Goal: Information Seeking & Learning: Learn about a topic

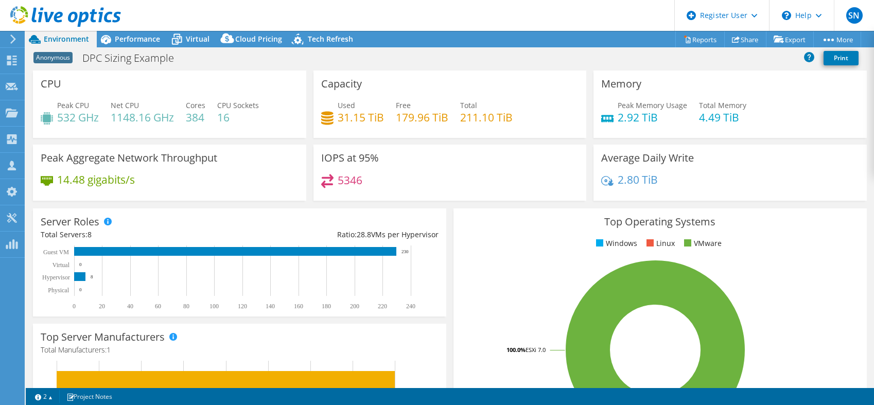
select select "USEast"
select select "USD"
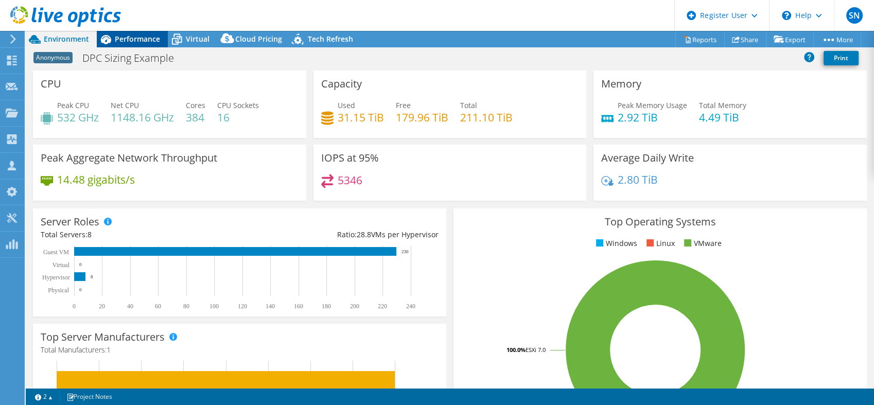
click at [140, 32] on div "Performance" at bounding box center [132, 39] width 71 height 16
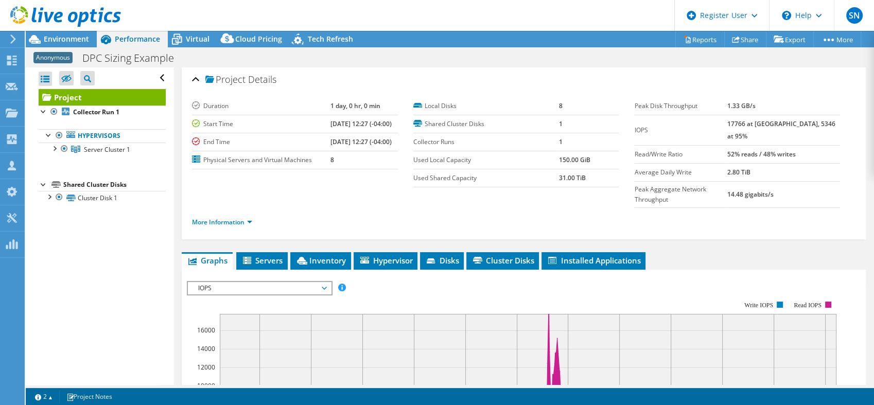
scroll to position [2, 0]
click at [323, 255] on span "Inventory" at bounding box center [320, 260] width 50 height 10
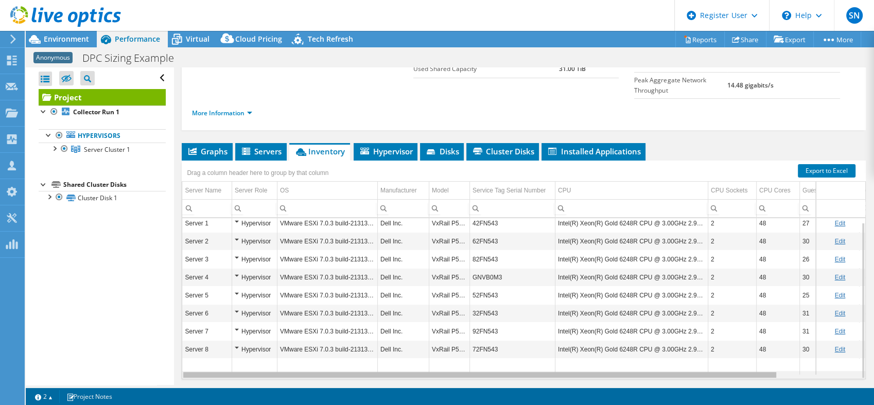
scroll to position [0, 90]
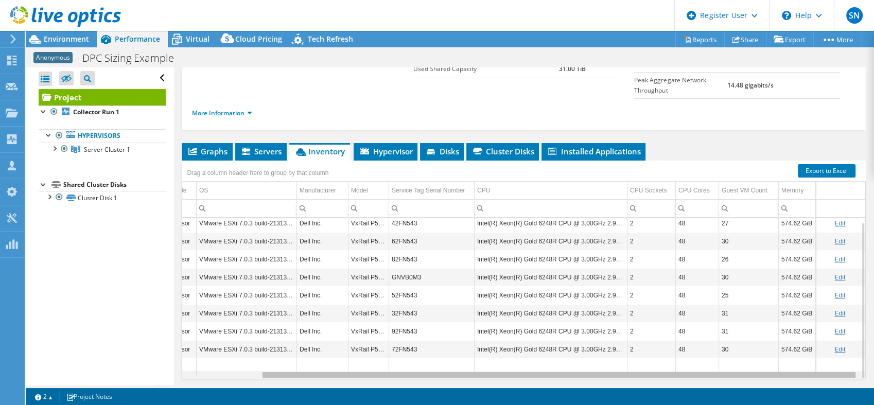
drag, startPoint x: 654, startPoint y: 356, endPoint x: 828, endPoint y: 344, distance: 174.9
click at [828, 344] on body "SN Dell User [PERSON_NAME] [PERSON_NAME][EMAIL_ADDRESS][PERSON_NAME][DOMAIN_NAM…" at bounding box center [437, 202] width 874 height 405
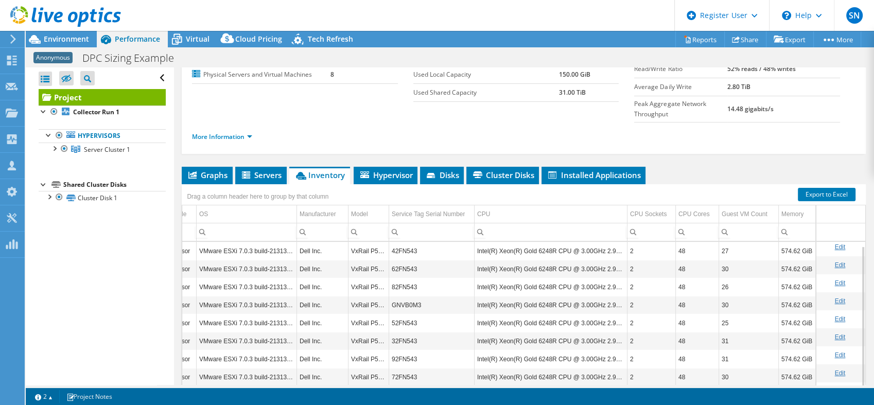
scroll to position [109, 0]
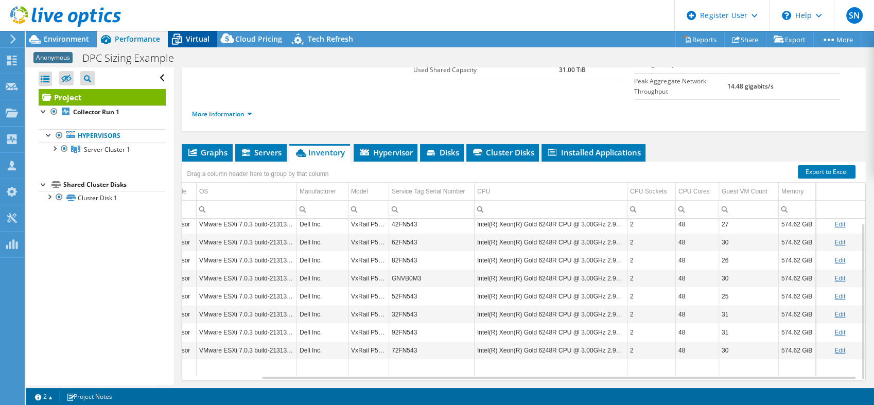
click at [196, 37] on span "Virtual" at bounding box center [198, 39] width 24 height 10
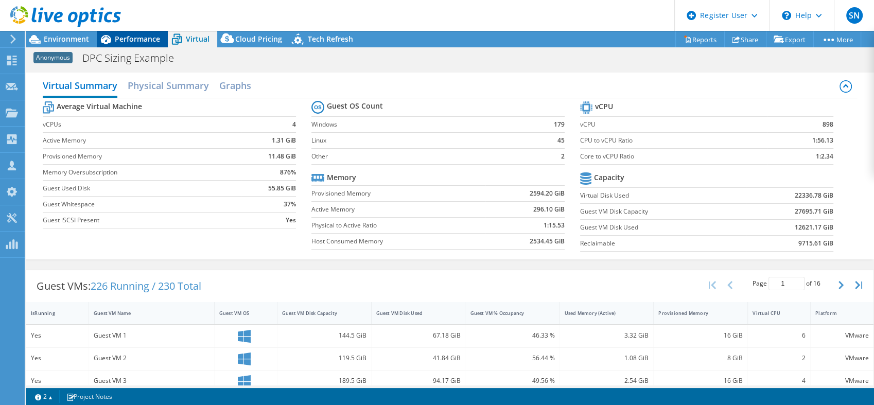
click at [147, 36] on span "Performance" at bounding box center [137, 39] width 45 height 10
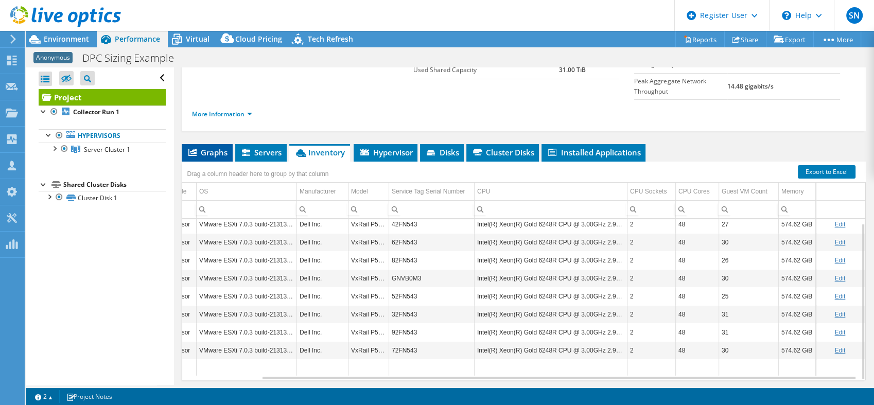
click at [222, 144] on li "Graphs" at bounding box center [207, 153] width 51 height 18
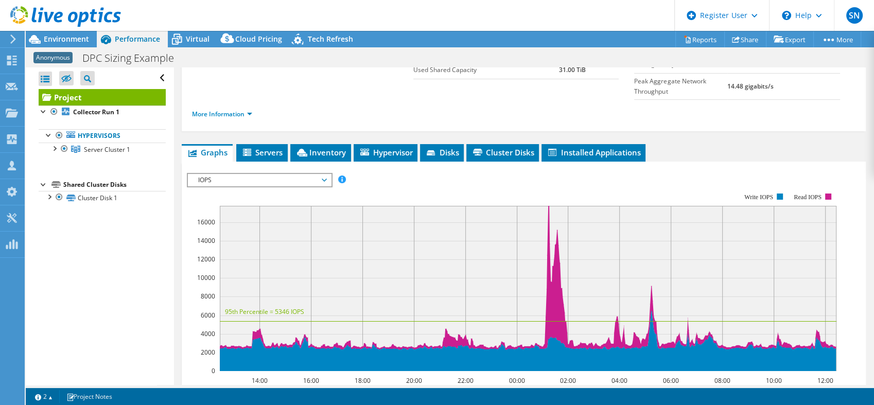
click at [222, 174] on span "IOPS" at bounding box center [259, 180] width 132 height 12
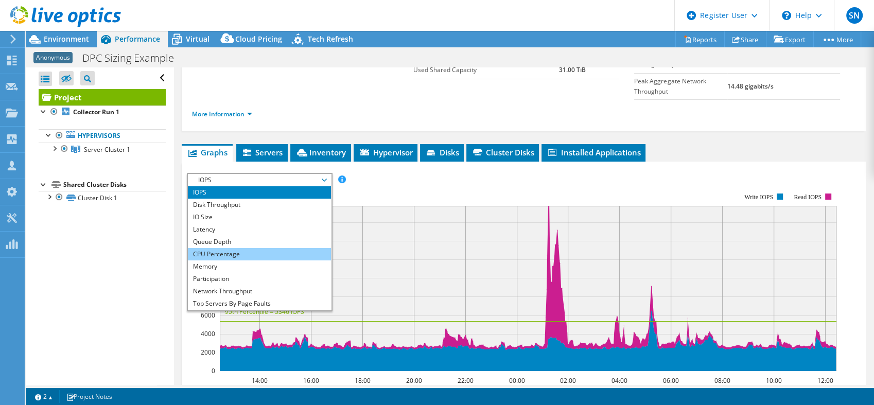
click at [220, 248] on li "CPU Percentage" at bounding box center [259, 254] width 143 height 12
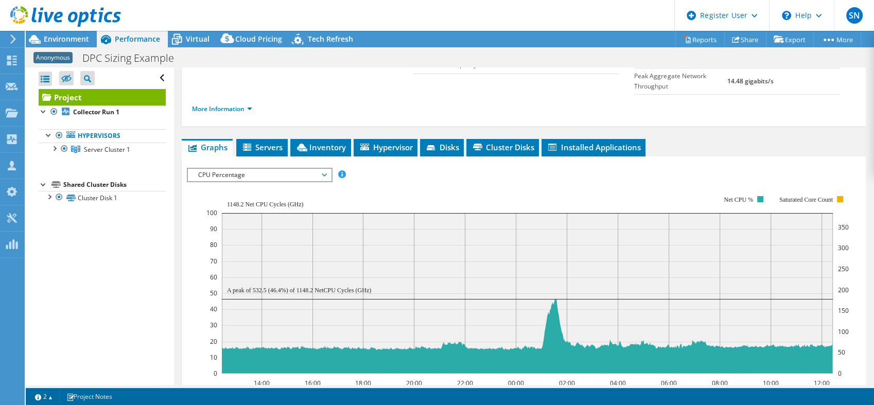
scroll to position [115, 0]
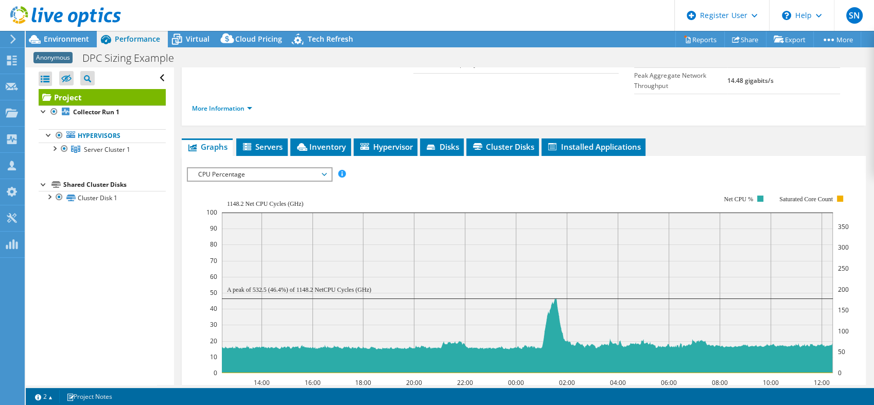
click at [273, 168] on span "CPU Percentage" at bounding box center [259, 174] width 132 height 12
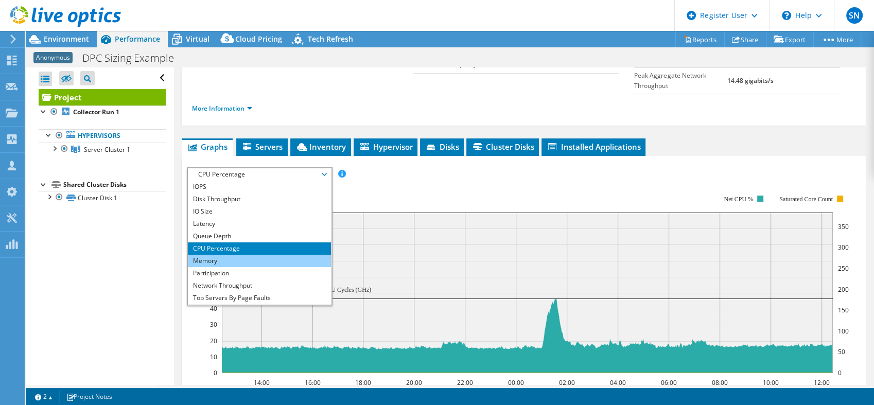
click at [213, 255] on li "Memory" at bounding box center [259, 261] width 143 height 12
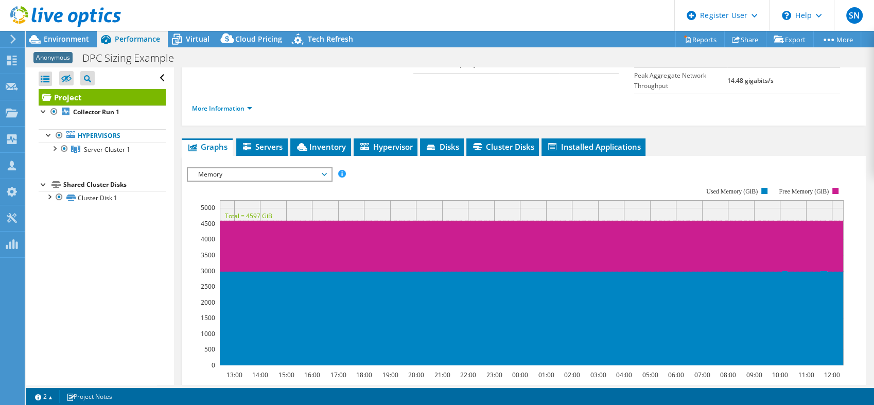
click at [259, 168] on span "Memory" at bounding box center [259, 174] width 132 height 12
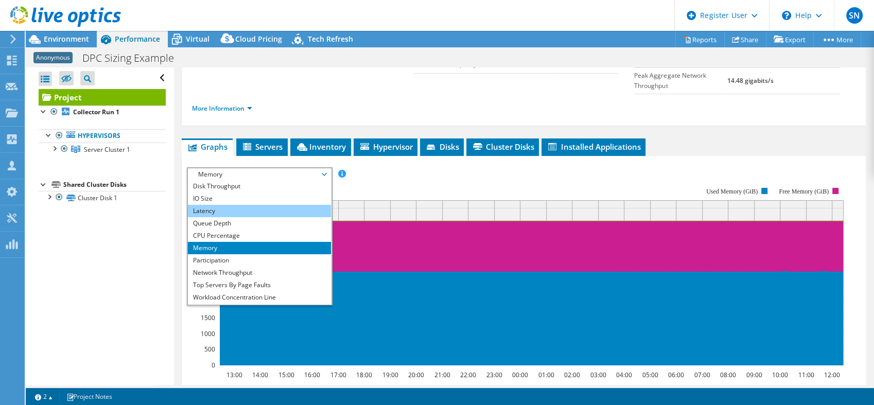
scroll to position [37, 0]
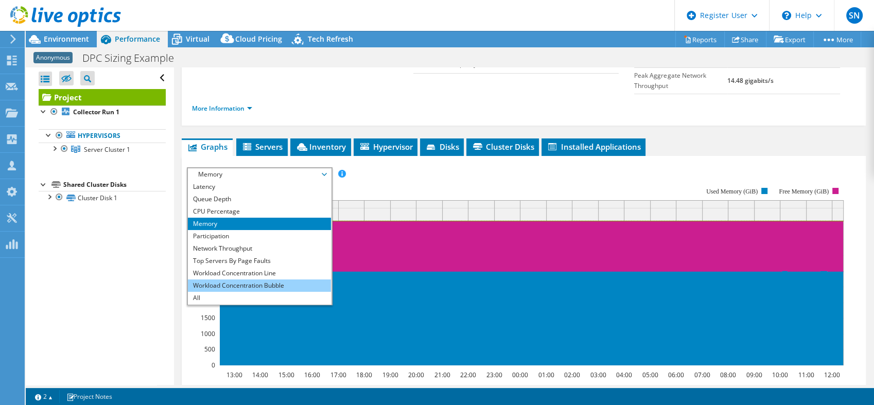
click at [231, 279] on li "Workload Concentration Bubble" at bounding box center [259, 285] width 143 height 12
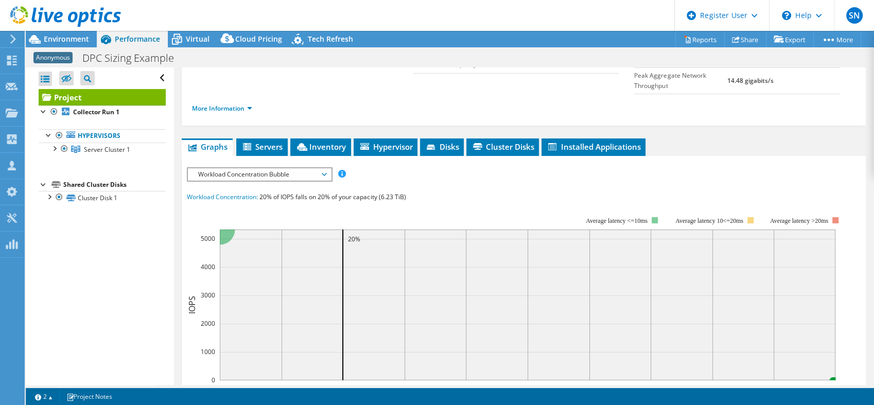
click at [291, 168] on span "Workload Concentration Bubble" at bounding box center [259, 174] width 132 height 12
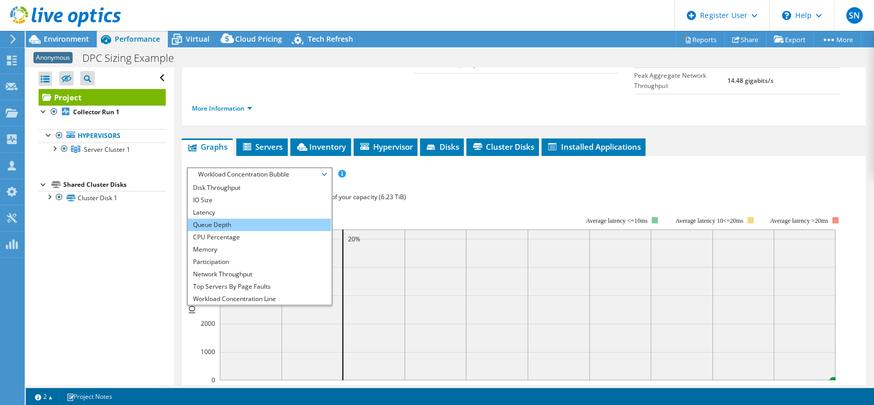
scroll to position [0, 0]
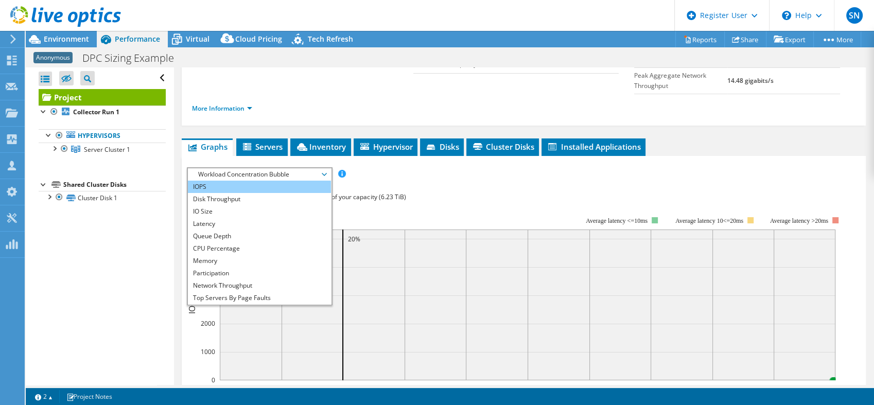
click at [211, 181] on li "IOPS" at bounding box center [259, 187] width 143 height 12
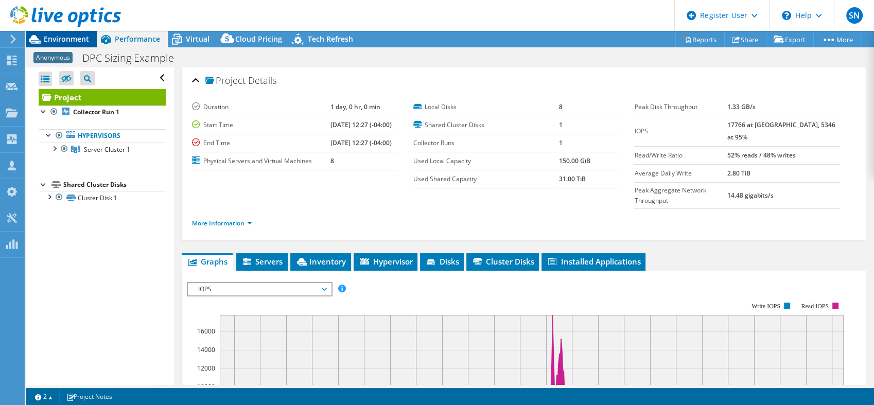
click at [75, 45] on div "Environment" at bounding box center [61, 39] width 71 height 16
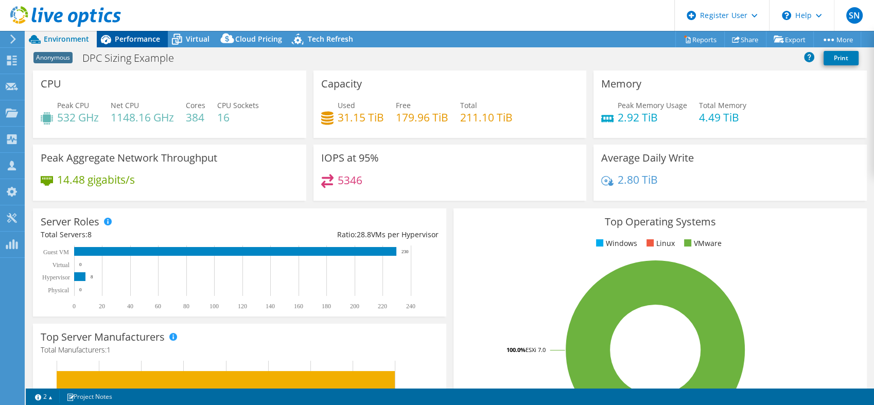
click at [136, 38] on span "Performance" at bounding box center [137, 39] width 45 height 10
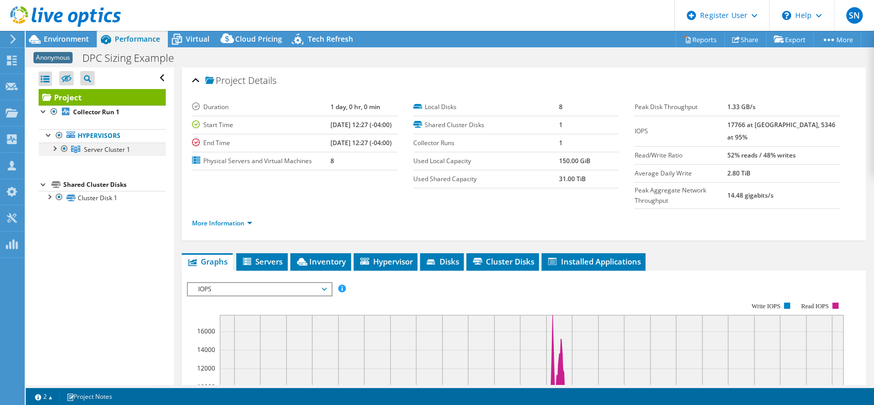
click at [54, 149] on div at bounding box center [54, 148] width 10 height 10
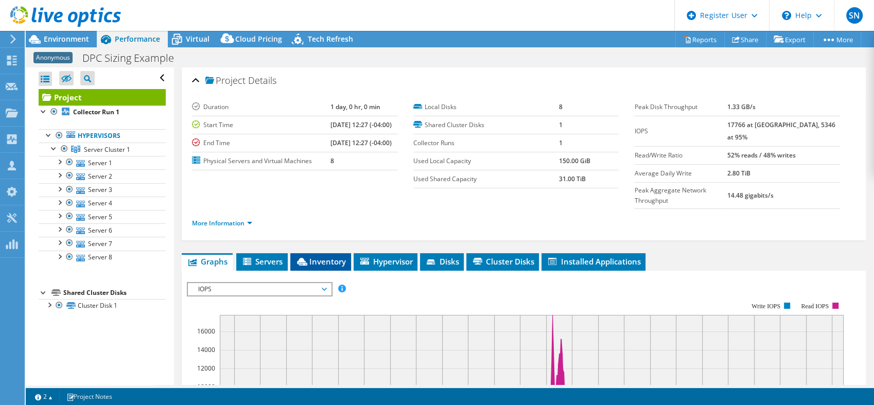
click at [327, 253] on li "Inventory" at bounding box center [320, 262] width 61 height 18
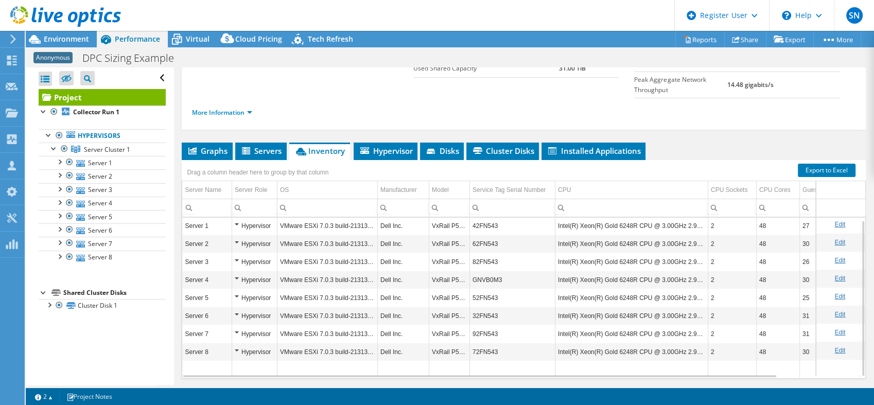
scroll to position [111, 0]
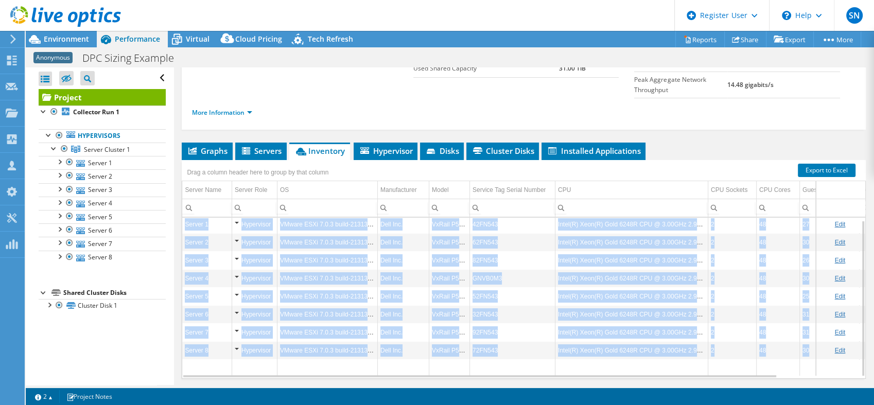
drag, startPoint x: 460, startPoint y: 358, endPoint x: 563, endPoint y: 353, distance: 103.1
click at [563, 353] on div "Graphs Servers Inventory Hypervisor Disks Cluster Disks Installed Applications …" at bounding box center [524, 271] width 684 height 257
drag, startPoint x: 563, startPoint y: 353, endPoint x: 641, endPoint y: 349, distance: 78.3
click at [641, 359] on td "Data grid" at bounding box center [631, 367] width 153 height 16
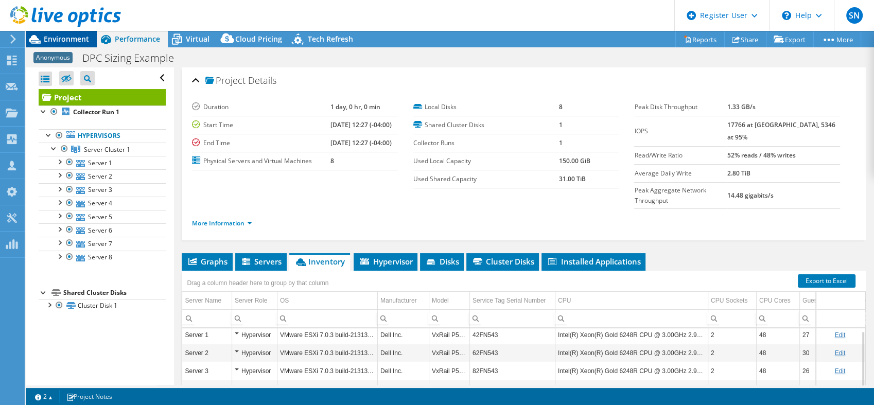
click at [72, 34] on span "Environment" at bounding box center [66, 39] width 45 height 10
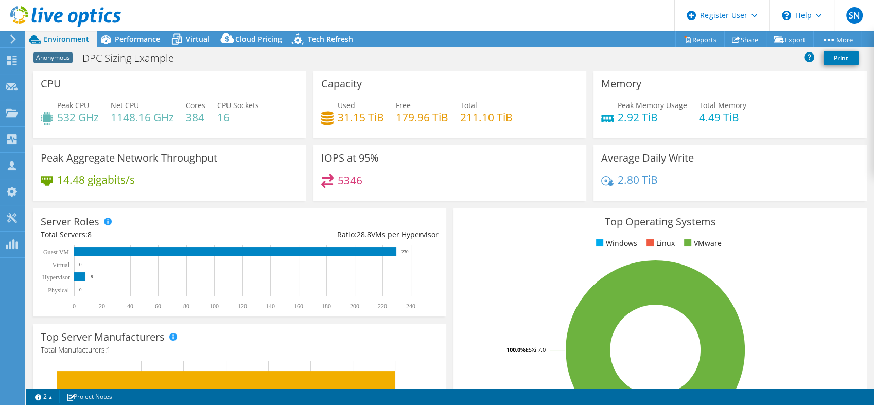
click at [662, 125] on div "Peak Memory Usage 2.92 TiB Total Memory 4.49 TiB" at bounding box center [730, 116] width 258 height 33
click at [497, 185] on div "5346" at bounding box center [450, 185] width 258 height 22
click at [128, 45] on div "Performance" at bounding box center [132, 39] width 71 height 16
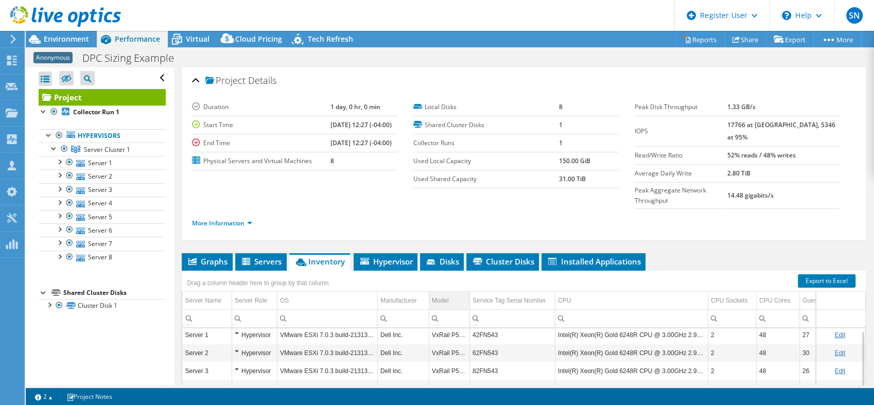
scroll to position [123, 0]
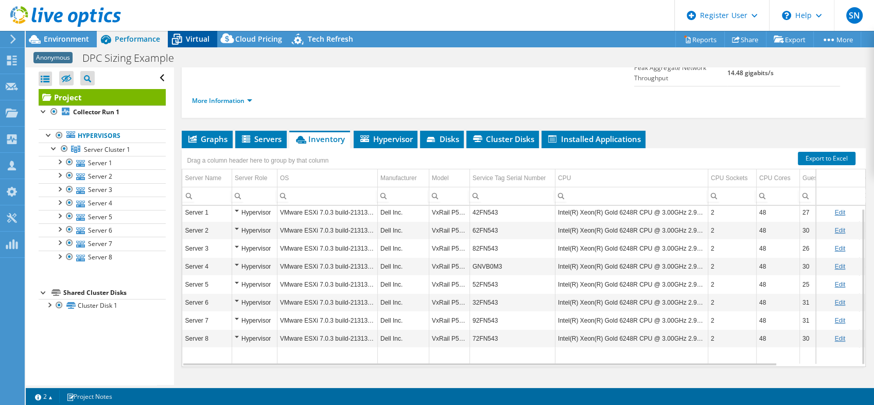
click at [185, 45] on div "Virtual" at bounding box center [192, 39] width 49 height 16
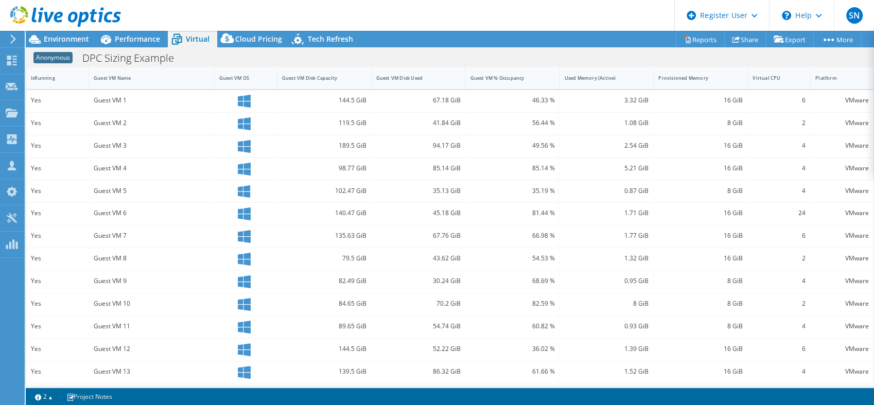
scroll to position [0, 0]
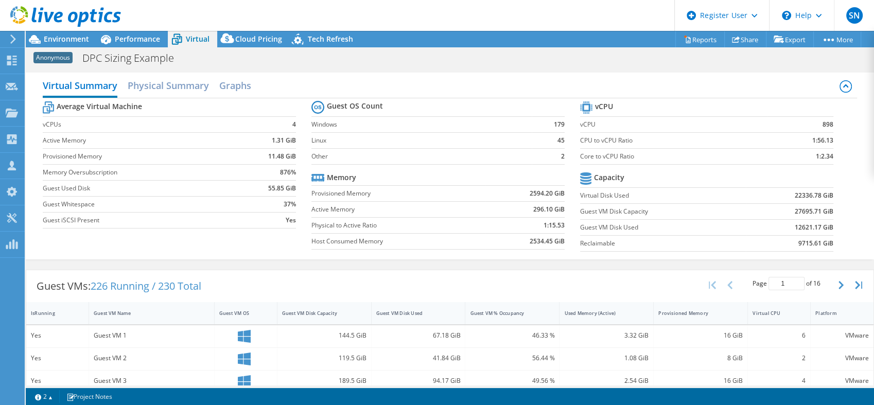
click at [37, 81] on div "Virtual Summary Physical Summary Graphs Average Virtual Machine vCPUs 4 Active …" at bounding box center [450, 166] width 848 height 187
click at [62, 39] on span "Environment" at bounding box center [66, 39] width 45 height 10
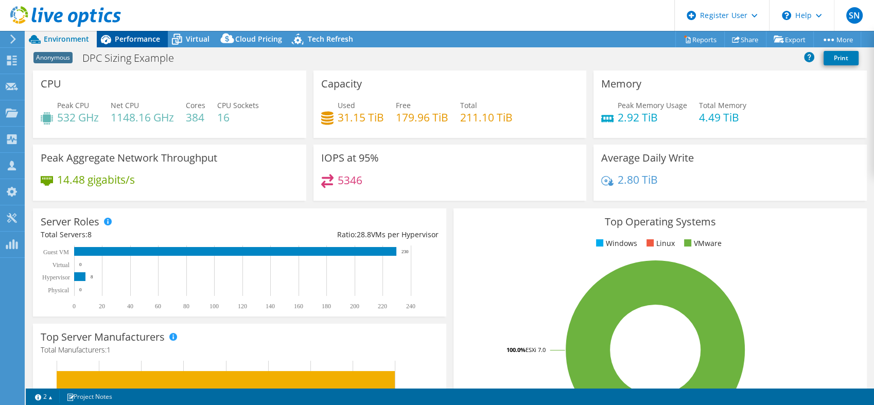
click at [144, 33] on div "Performance" at bounding box center [132, 39] width 71 height 16
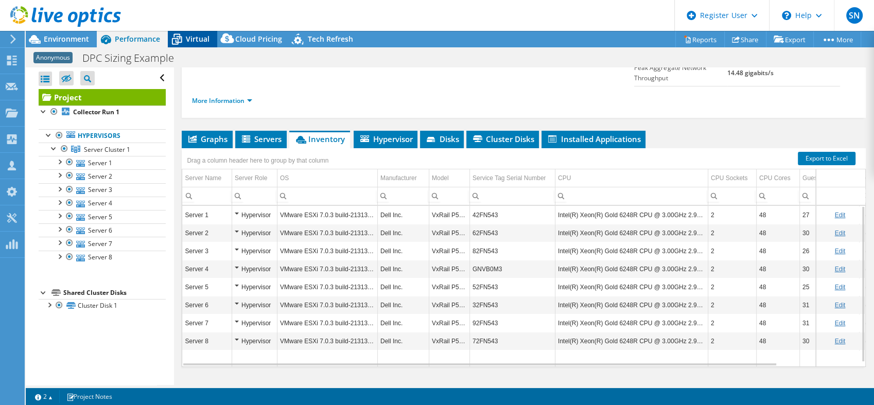
click at [205, 38] on span "Virtual" at bounding box center [198, 39] width 24 height 10
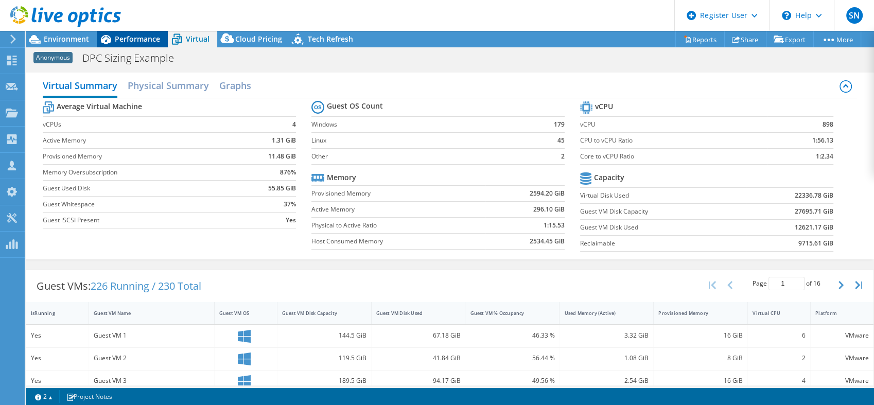
click at [119, 41] on span "Performance" at bounding box center [137, 39] width 45 height 10
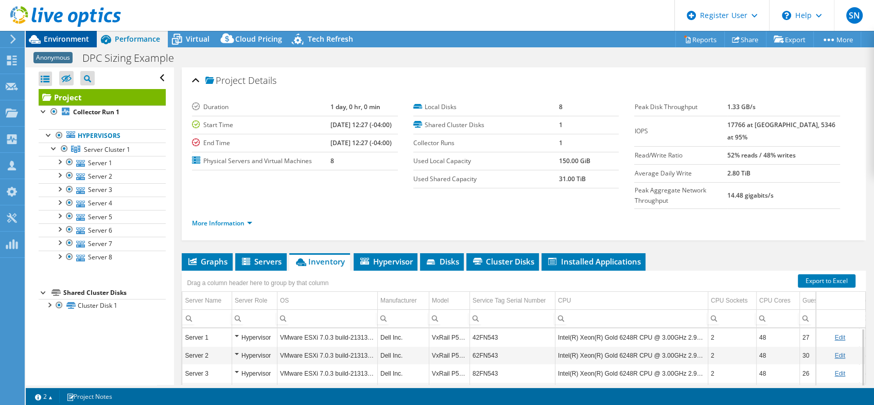
click at [55, 36] on span "Environment" at bounding box center [66, 39] width 45 height 10
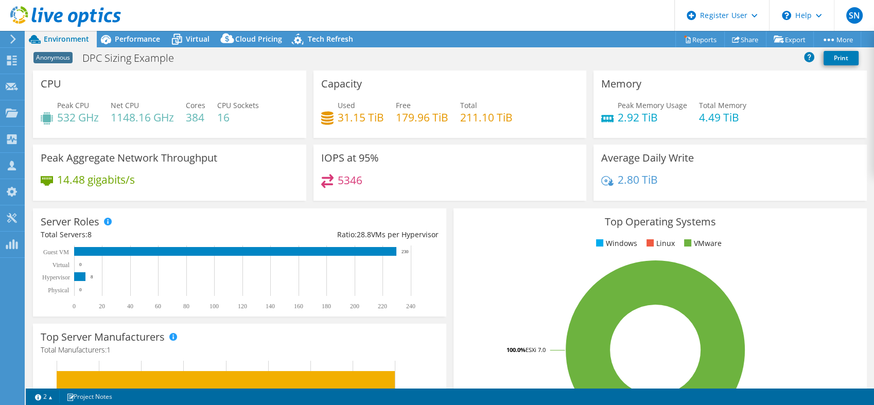
click at [204, 48] on div "Anonymous DPC Sizing Example Print" at bounding box center [450, 57] width 848 height 19
click at [196, 41] on span "Virtual" at bounding box center [198, 39] width 24 height 10
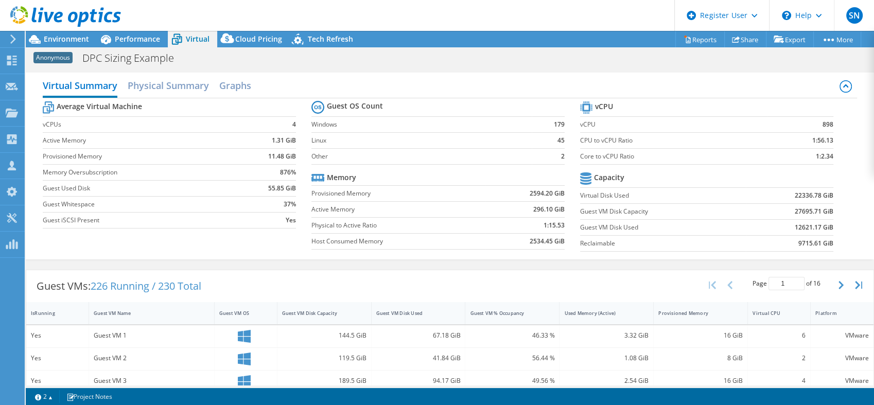
scroll to position [127, 0]
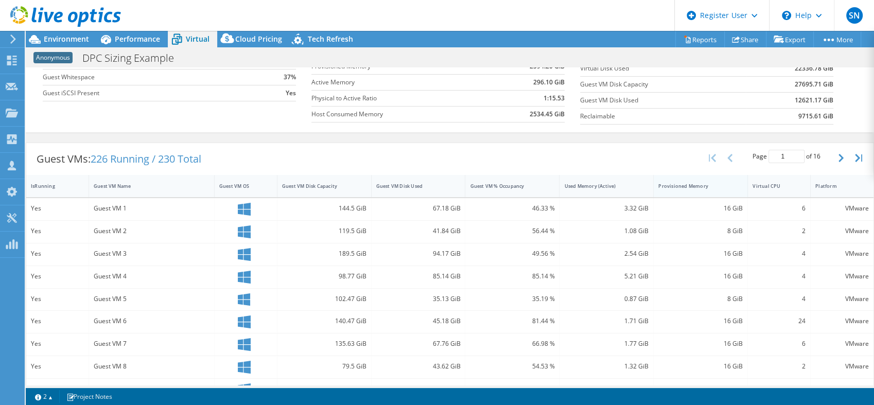
click at [680, 183] on div "Provisioned Memory" at bounding box center [694, 186] width 72 height 7
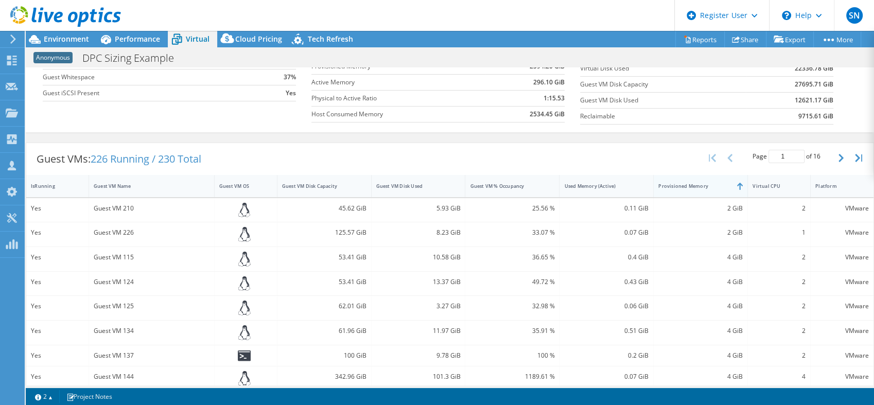
click at [680, 183] on div "Provisioned Memory" at bounding box center [694, 186] width 72 height 7
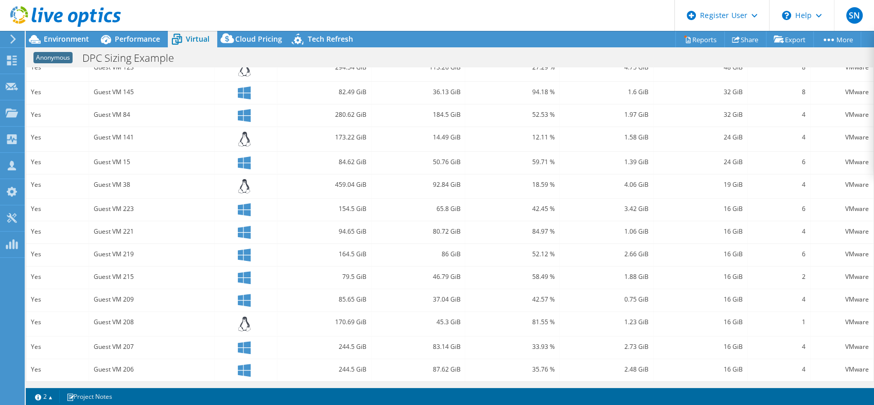
scroll to position [0, 0]
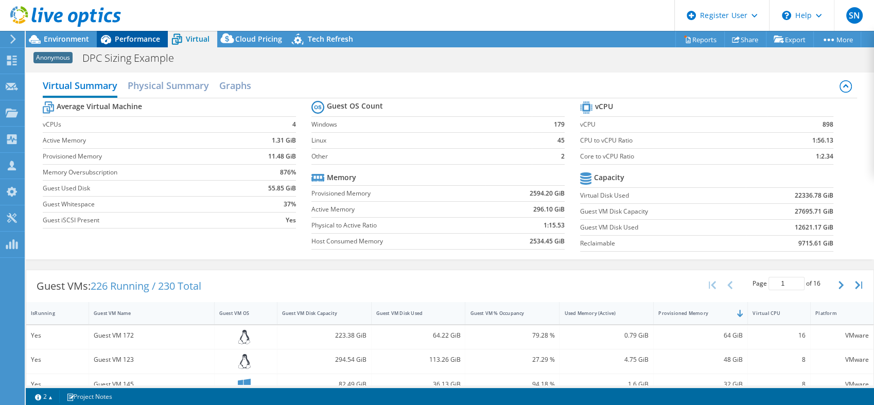
click at [135, 43] on span "Performance" at bounding box center [137, 39] width 45 height 10
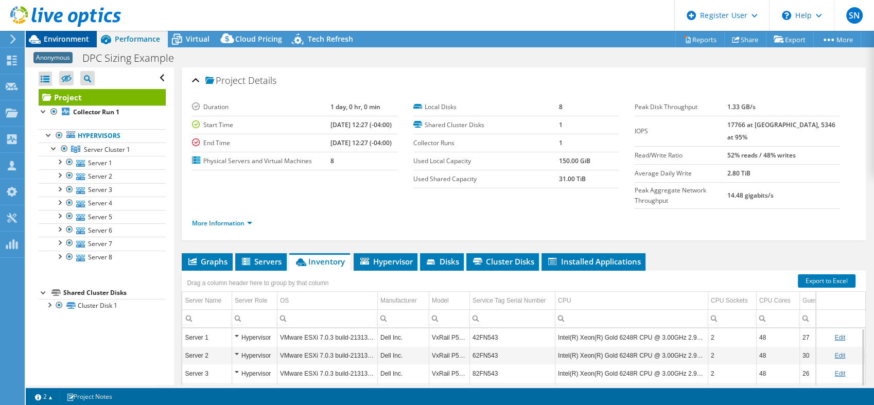
click at [61, 39] on span "Environment" at bounding box center [66, 39] width 45 height 10
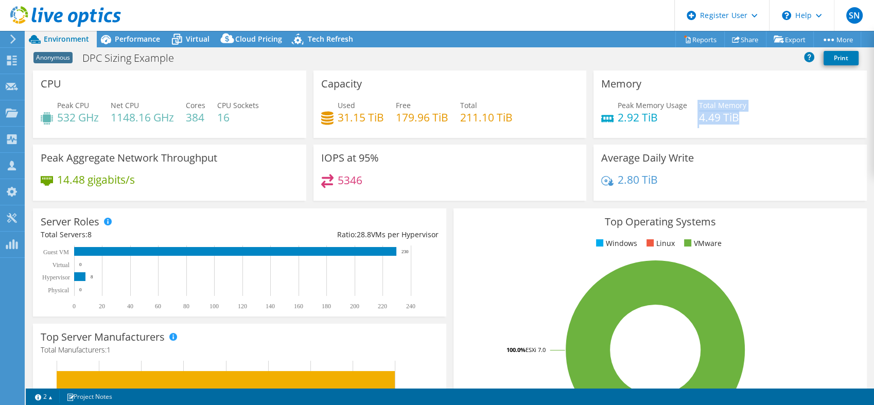
drag, startPoint x: 685, startPoint y: 128, endPoint x: 740, endPoint y: 110, distance: 57.5
click at [740, 110] on div "Peak Memory Usage 2.92 TiB Total Memory 4.49 TiB" at bounding box center [730, 116] width 258 height 33
click at [133, 43] on span "Performance" at bounding box center [137, 39] width 45 height 10
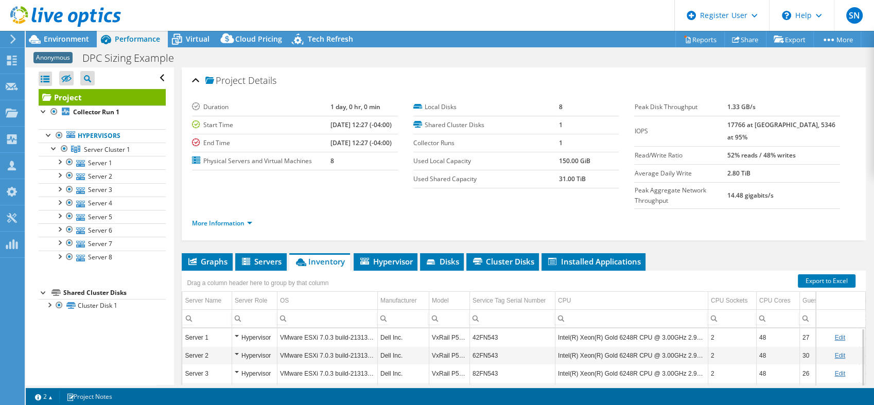
drag, startPoint x: 745, startPoint y: 125, endPoint x: 762, endPoint y: 124, distance: 17.0
click at [762, 124] on tr "IOPS 17766 at [GEOGRAPHIC_DATA], 5346 at 95%" at bounding box center [736, 131] width 205 height 30
click at [82, 48] on div "Anonymous DPC Sizing Example Print" at bounding box center [450, 57] width 848 height 19
click at [55, 33] on div at bounding box center [60, 17] width 121 height 34
click at [62, 37] on span "Environment" at bounding box center [66, 39] width 45 height 10
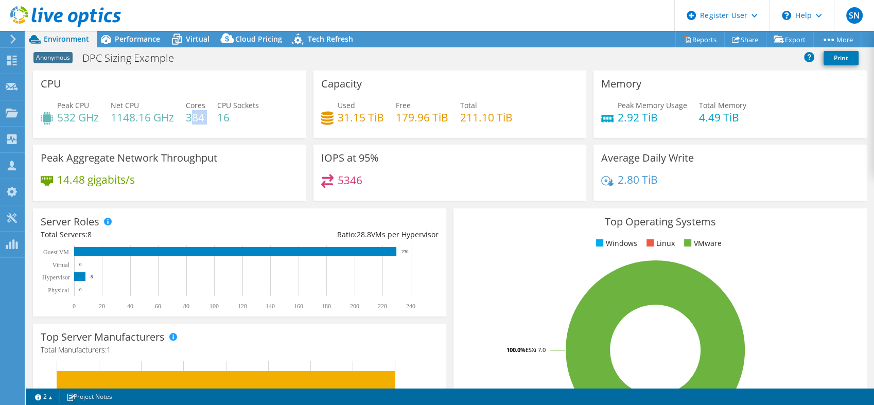
drag, startPoint x: 191, startPoint y: 119, endPoint x: 215, endPoint y: 120, distance: 23.2
click at [215, 120] on div "Peak CPU 532 GHz Net CPU 1148.16 GHz Cores 384 CPU Sockets 16" at bounding box center [170, 116] width 258 height 33
drag, startPoint x: 215, startPoint y: 120, endPoint x: 287, endPoint y: 145, distance: 76.5
click at [287, 145] on div "Peak Aggregate Network Throughput 14.48 gigabits/s" at bounding box center [169, 173] width 273 height 56
click at [169, 40] on icon at bounding box center [177, 39] width 18 height 18
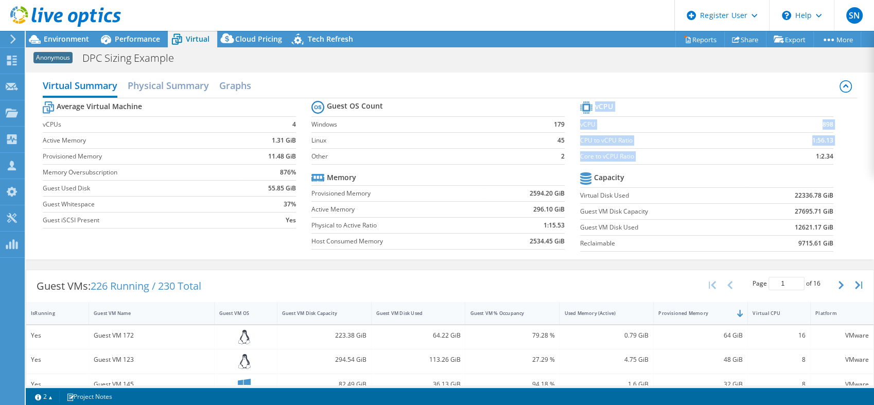
drag, startPoint x: 800, startPoint y: 157, endPoint x: 828, endPoint y: 156, distance: 27.8
click at [828, 156] on section "vCPU vCPU 898 CPU to vCPU Ratio 1:56.13 Core to vCPU Ratio 1:2.34 Capacity Virt…" at bounding box center [714, 178] width 269 height 158
